Goal: Transaction & Acquisition: Purchase product/service

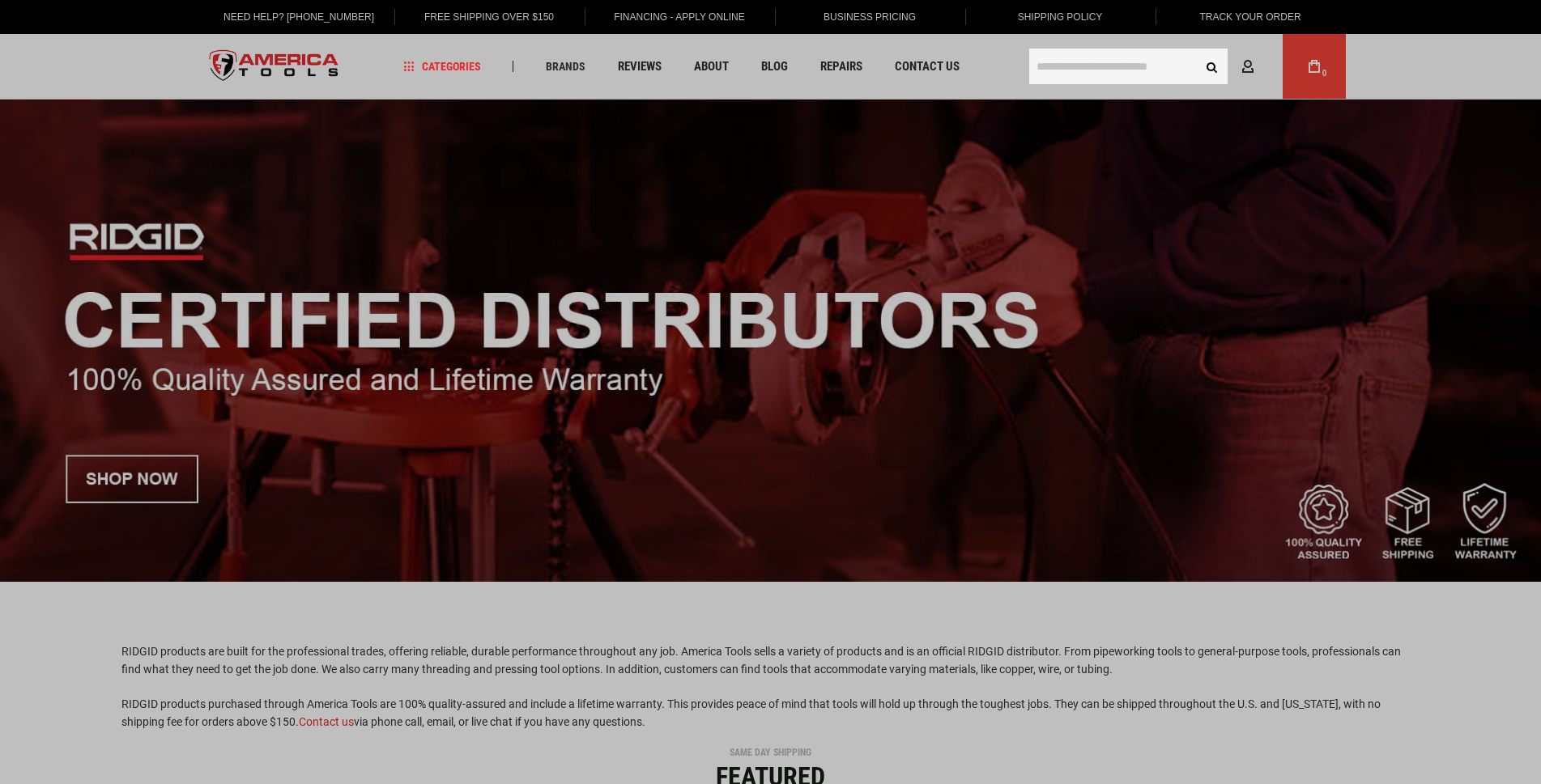
click at [1063, 60] on input "text" at bounding box center [1128, 66] width 198 height 36
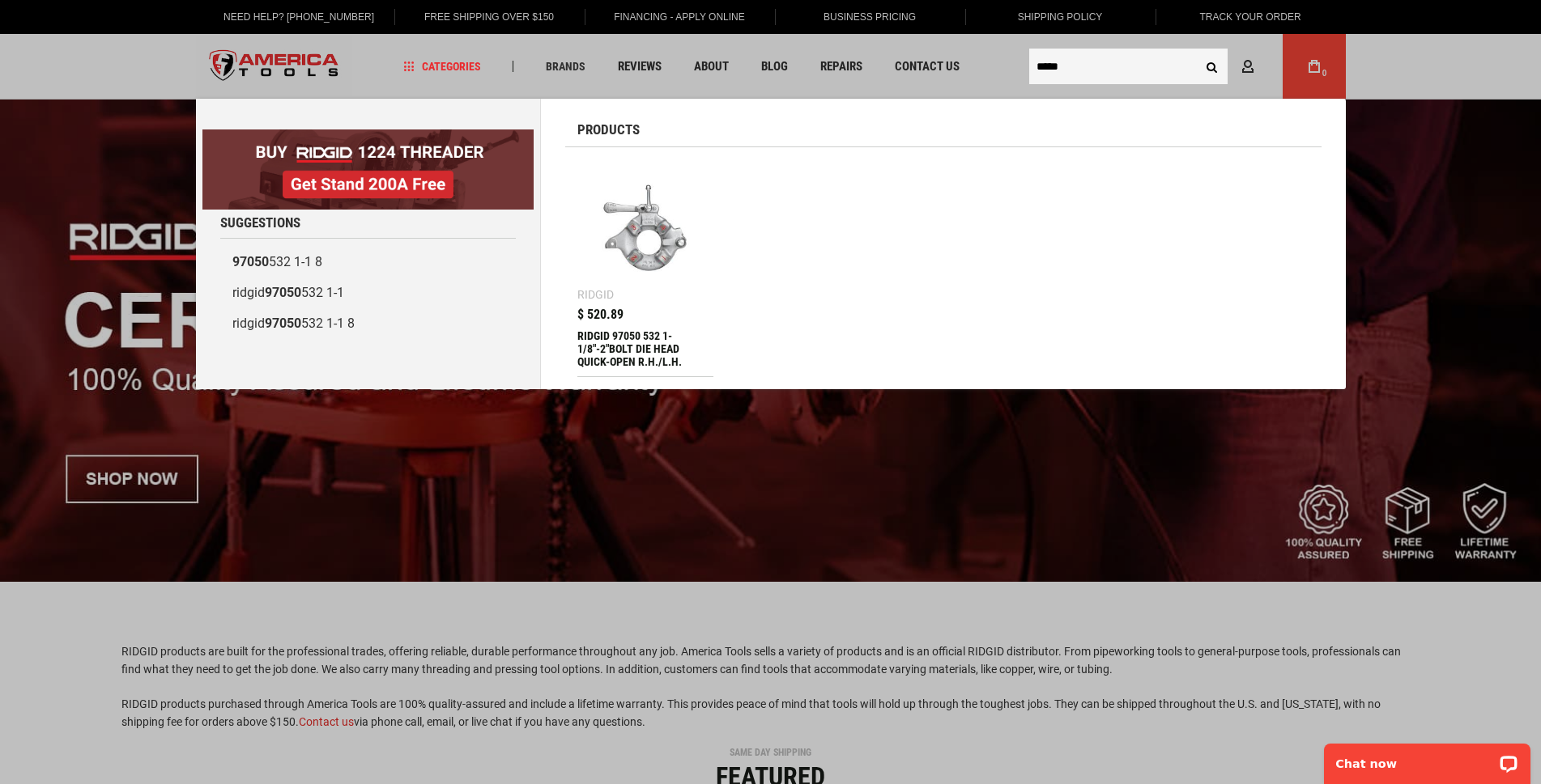
type input "*****"
click at [635, 242] on img at bounding box center [646, 228] width 120 height 120
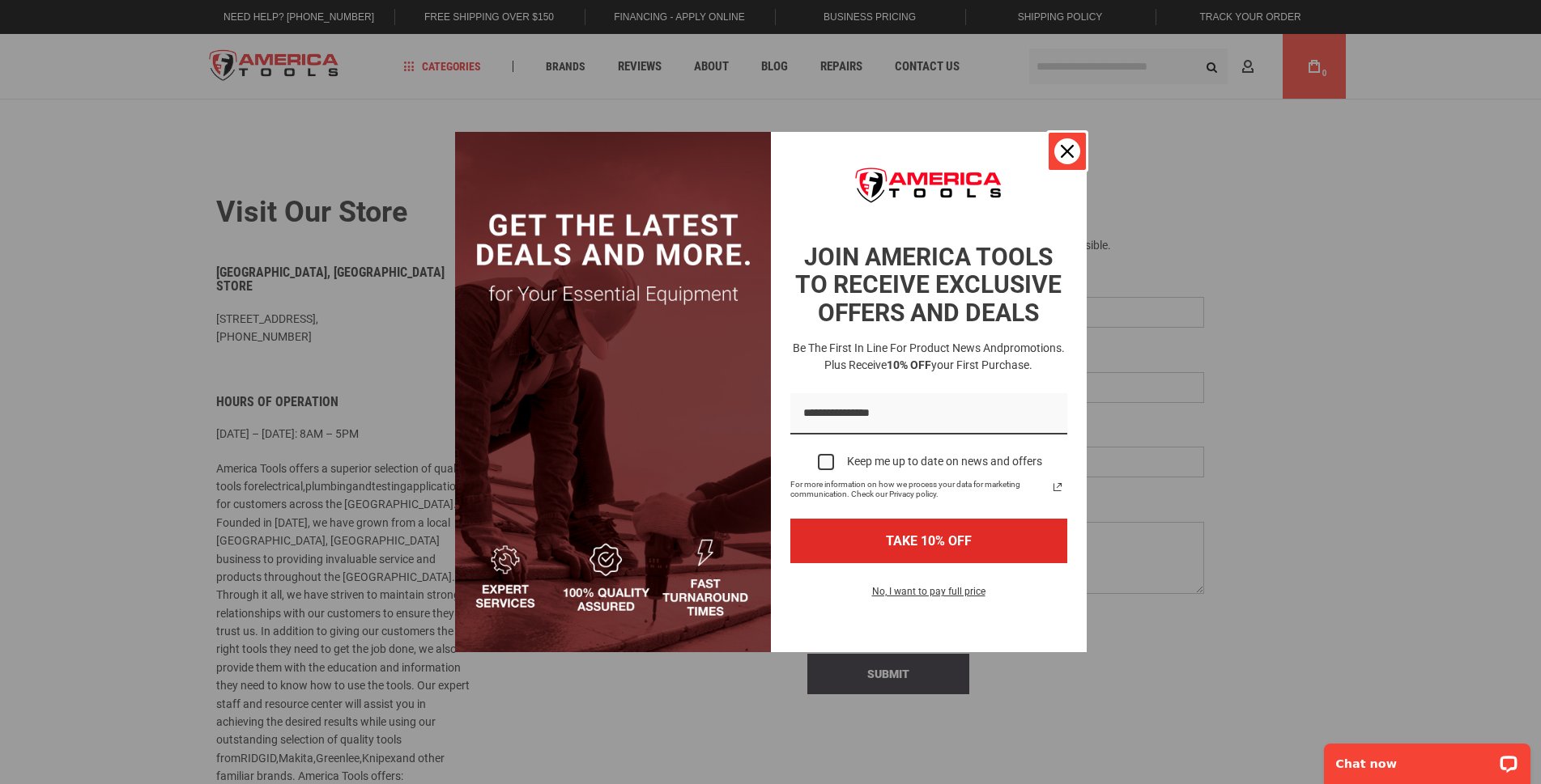
click at [1060, 145] on icon "close icon" at bounding box center [1066, 151] width 13 height 13
